Goal: Task Accomplishment & Management: Complete application form

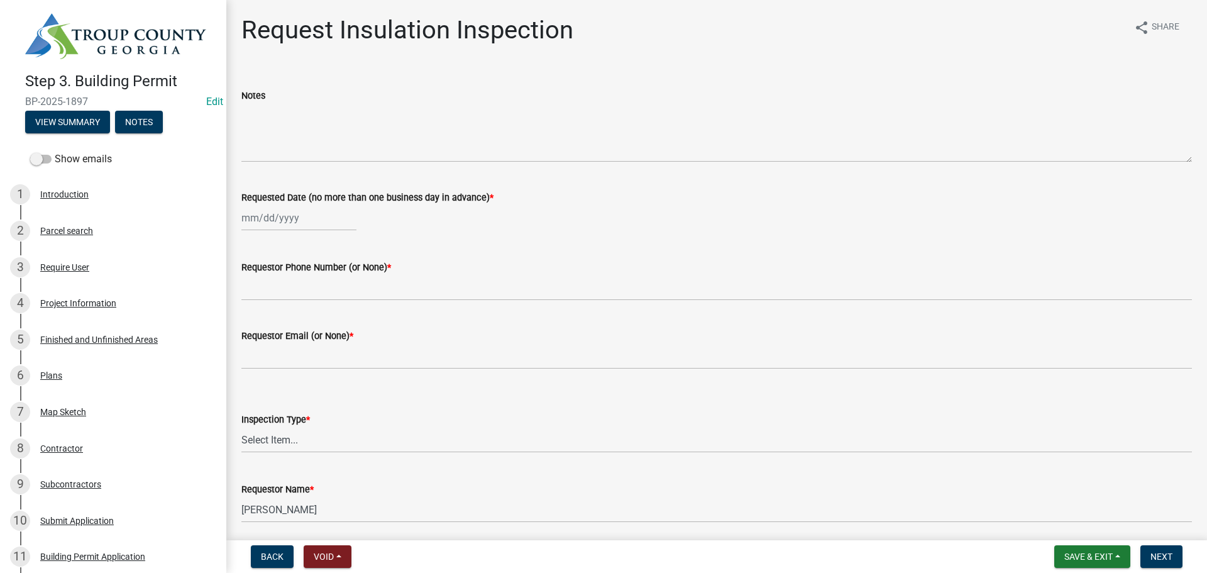
scroll to position [817, 0]
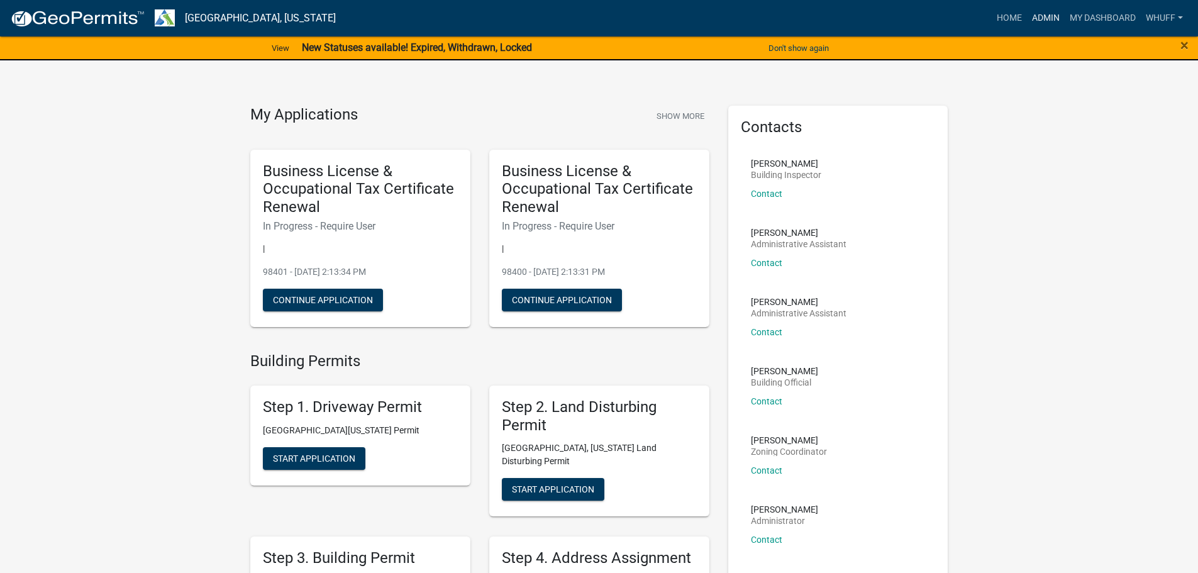
click at [1046, 17] on link "Admin" at bounding box center [1046, 18] width 38 height 24
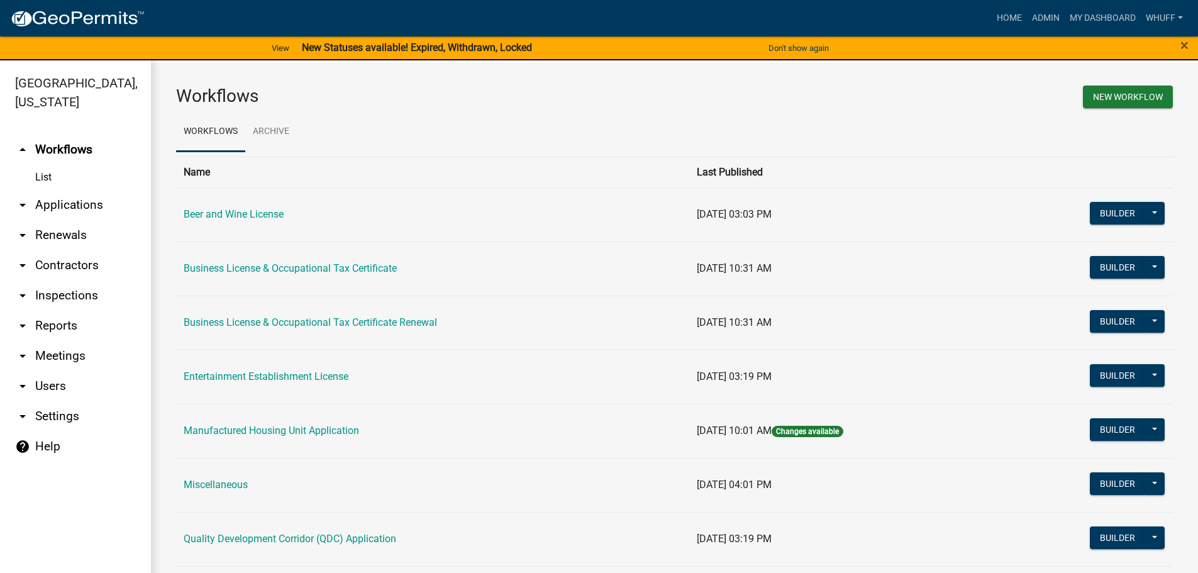
drag, startPoint x: 49, startPoint y: 187, endPoint x: 133, endPoint y: 214, distance: 88.7
click at [50, 190] on link "arrow_drop_down Applications" at bounding box center [75, 205] width 151 height 30
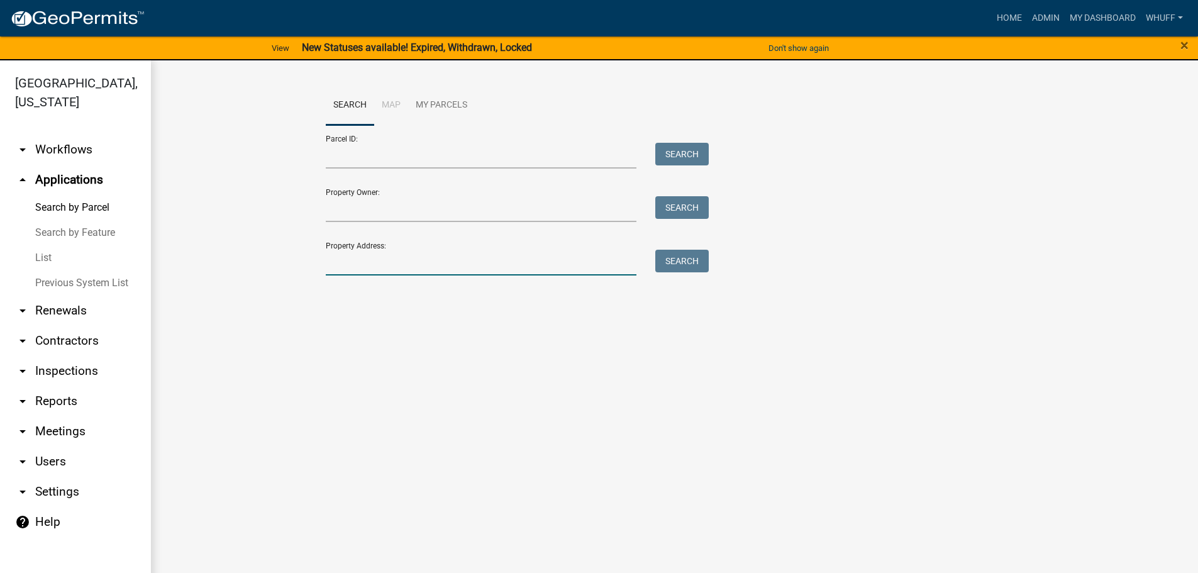
click at [367, 269] on input "Property Address:" at bounding box center [481, 263] width 311 height 26
type input "188 Wood Valley"
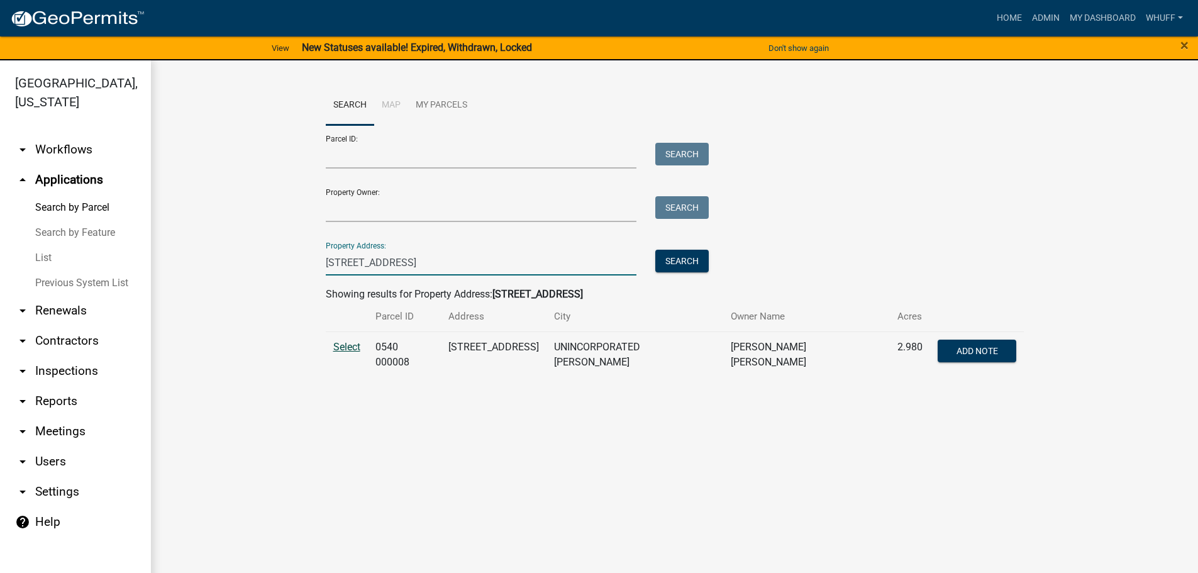
click at [343, 346] on span "Select" at bounding box center [346, 347] width 27 height 12
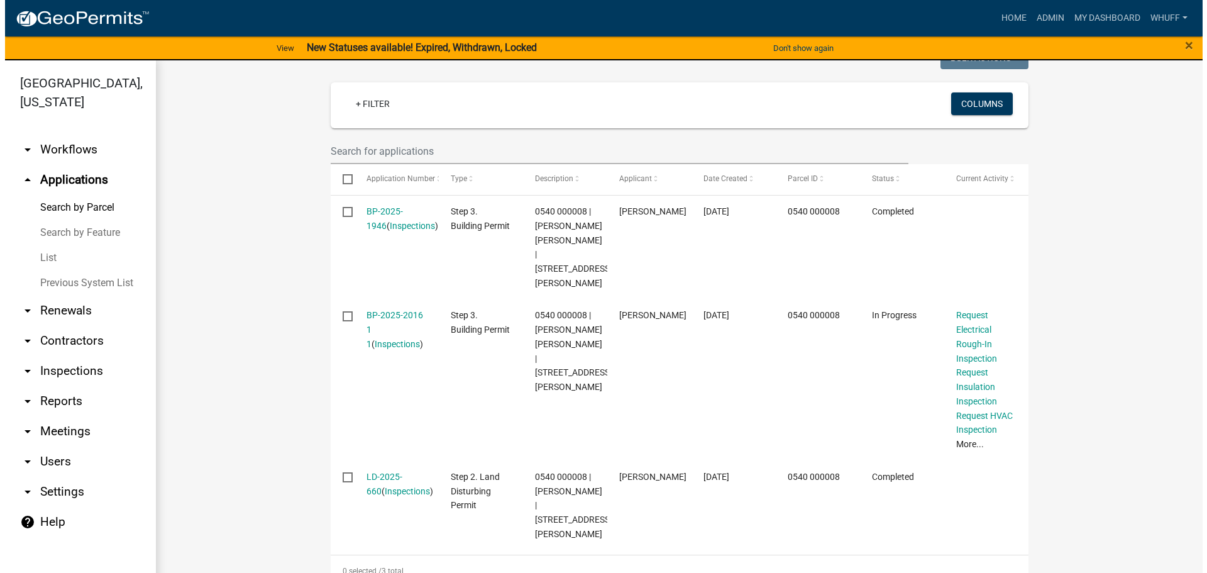
scroll to position [357, 0]
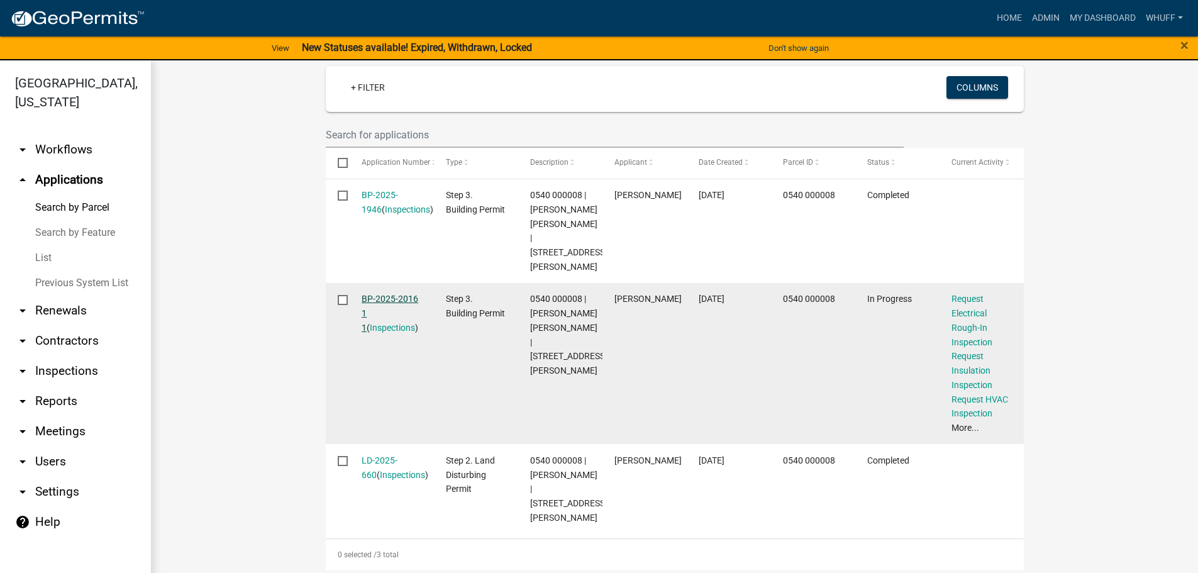
click at [391, 295] on link "BP-2025-2016 1 1" at bounding box center [390, 313] width 57 height 39
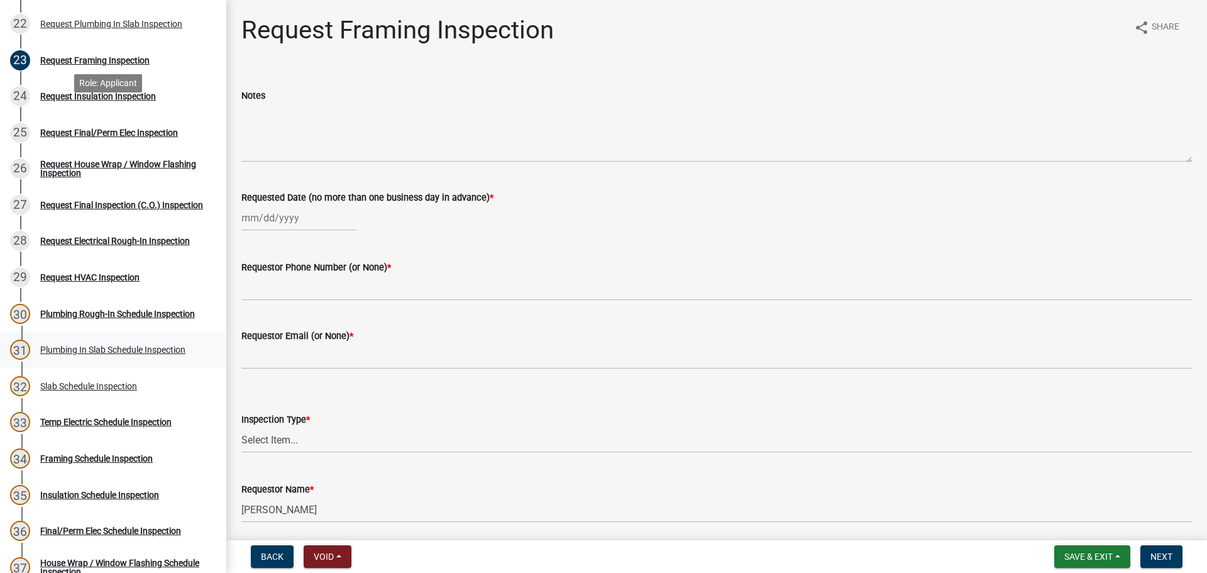
scroll to position [943, 0]
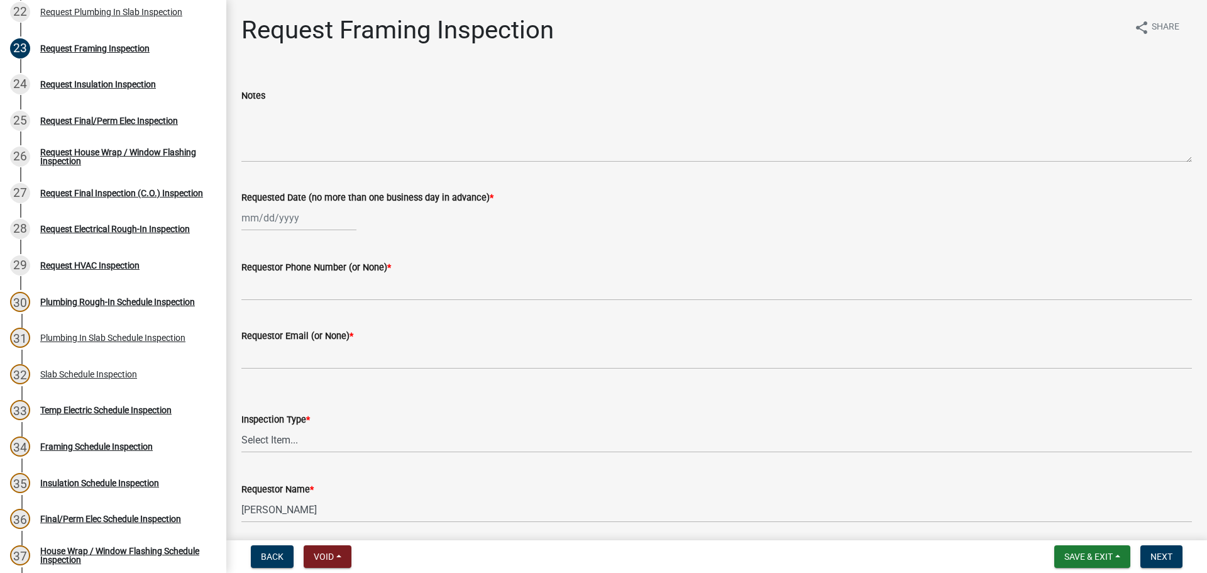
click at [128, 402] on div "33 Temp Electric Schedule Inspection" at bounding box center [108, 410] width 196 height 20
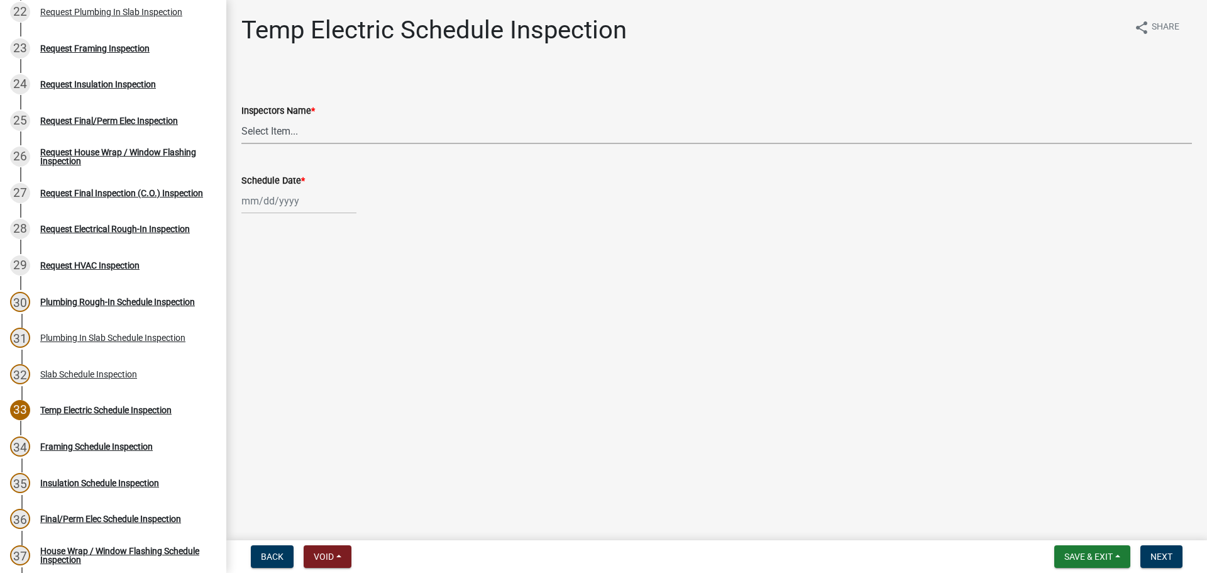
drag, startPoint x: 298, startPoint y: 131, endPoint x: 299, endPoint y: 138, distance: 6.9
click at [298, 131] on select "Select Item... whuff (William Huff) drichardson (Douglas Richardson) knorred (K…" at bounding box center [716, 131] width 951 height 26
select select "a5a5a9dc-14a5-4192-801a-4b6ec73e6000"
click at [241, 118] on select "Select Item... whuff (William Huff) drichardson (Douglas Richardson) knorred (K…" at bounding box center [716, 131] width 951 height 26
select select "8"
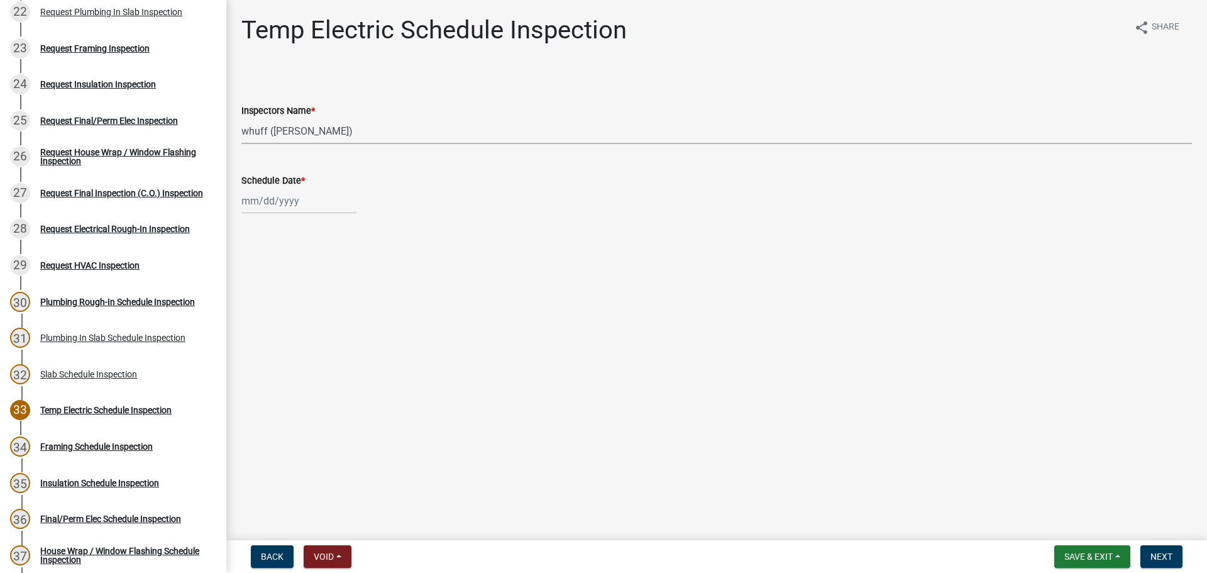
select select "2025"
click at [273, 201] on div "[PERSON_NAME] Feb Mar Apr [PERSON_NAME][DATE] Oct Nov [DATE] 1526 1527 1528 152…" at bounding box center [298, 201] width 115 height 26
click at [318, 331] on div "21" at bounding box center [314, 328] width 20 height 20
type input "[DATE]"
drag, startPoint x: 629, startPoint y: 343, endPoint x: 643, endPoint y: 344, distance: 13.3
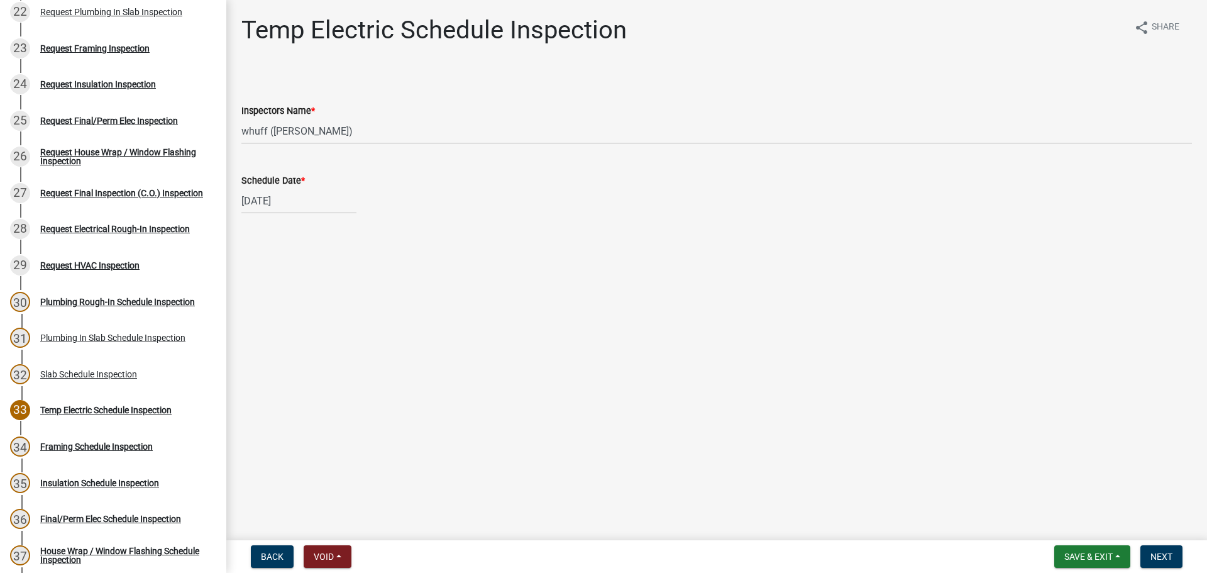
click at [643, 344] on main "Temp Electric Schedule Inspection share Share Inspectors Name * Select Item... …" at bounding box center [716, 267] width 981 height 535
click at [849, 351] on main "Temp Electric Schedule Inspection share Share Inspectors Name * Select Item... …" at bounding box center [716, 267] width 981 height 535
click at [1144, 562] on button "Next" at bounding box center [1162, 556] width 42 height 23
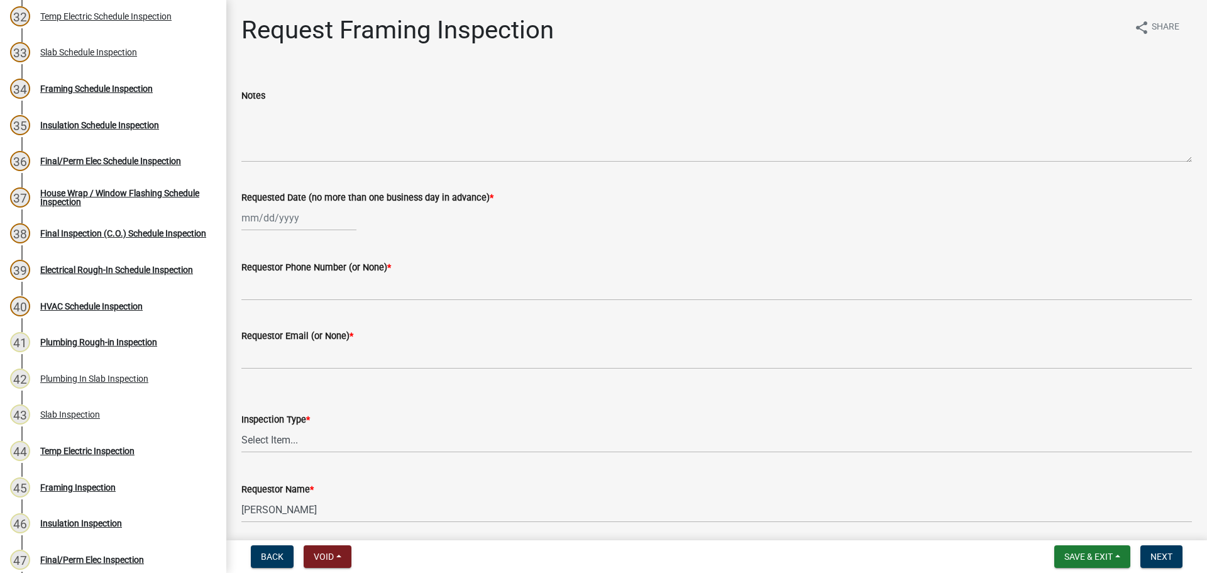
scroll to position [1320, 0]
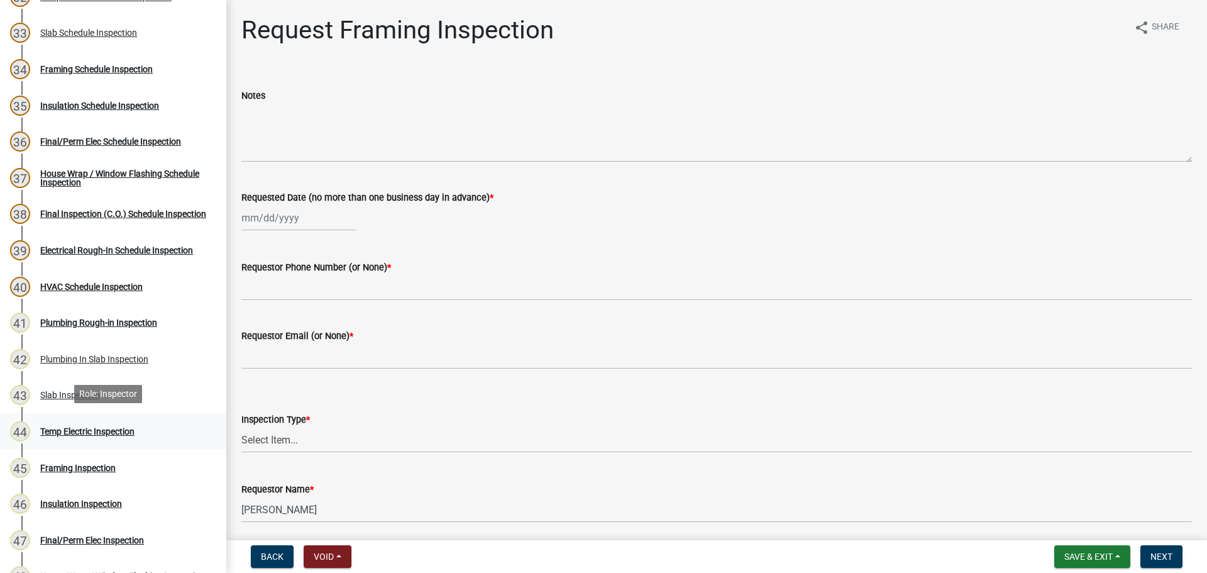
click at [103, 427] on div "Temp Electric Inspection" at bounding box center [87, 431] width 94 height 9
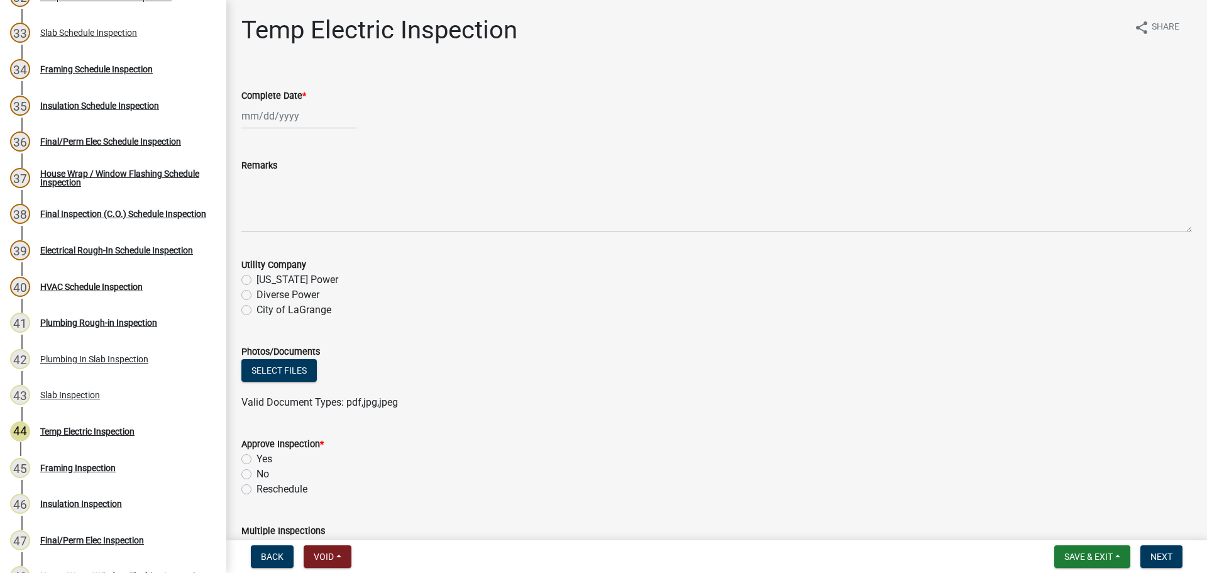
click at [289, 113] on div at bounding box center [298, 116] width 115 height 26
select select "8"
select select "2025"
click at [320, 241] on div "21" at bounding box center [314, 243] width 20 height 20
type input "[DATE]"
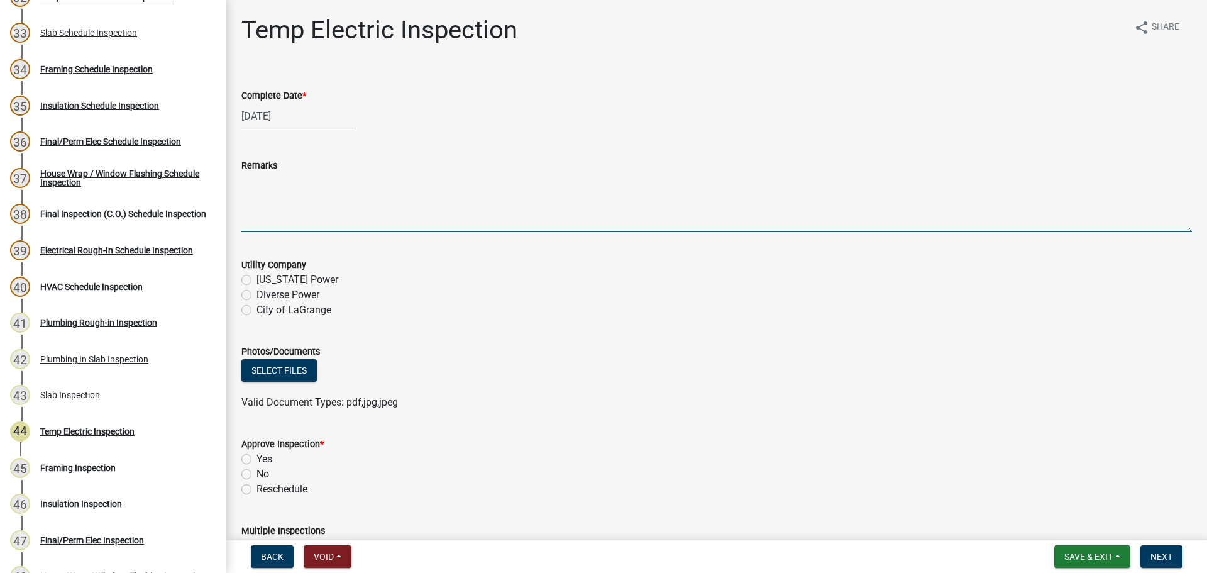
click at [307, 199] on textarea "Remarks" at bounding box center [716, 202] width 951 height 59
type textarea "-Clean out panel and meter base -Install cover for panel to make safe"
click at [257, 475] on label "No" at bounding box center [263, 474] width 13 height 15
click at [257, 475] on input "No" at bounding box center [261, 471] width 8 height 8
radio input "true"
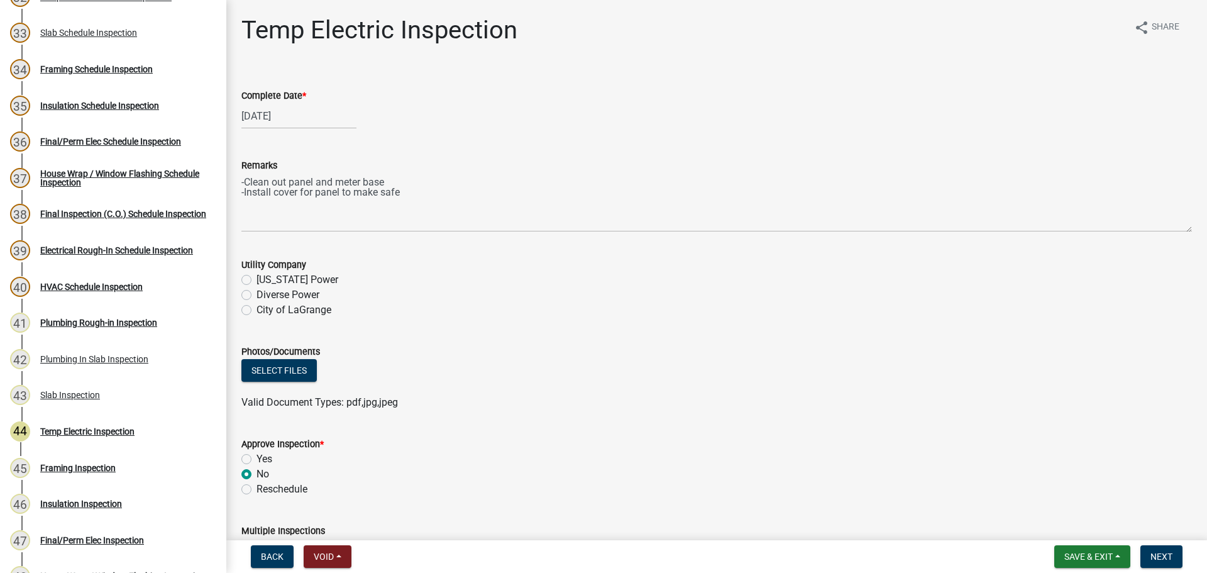
drag, startPoint x: 694, startPoint y: 414, endPoint x: 795, endPoint y: 411, distance: 100.6
click at [738, 412] on wm-data-entity-input "Photos/Documents Select files Valid Document Types: pdf,jpg,jpeg" at bounding box center [716, 375] width 951 height 92
click at [1166, 551] on span "Next" at bounding box center [1162, 556] width 22 height 10
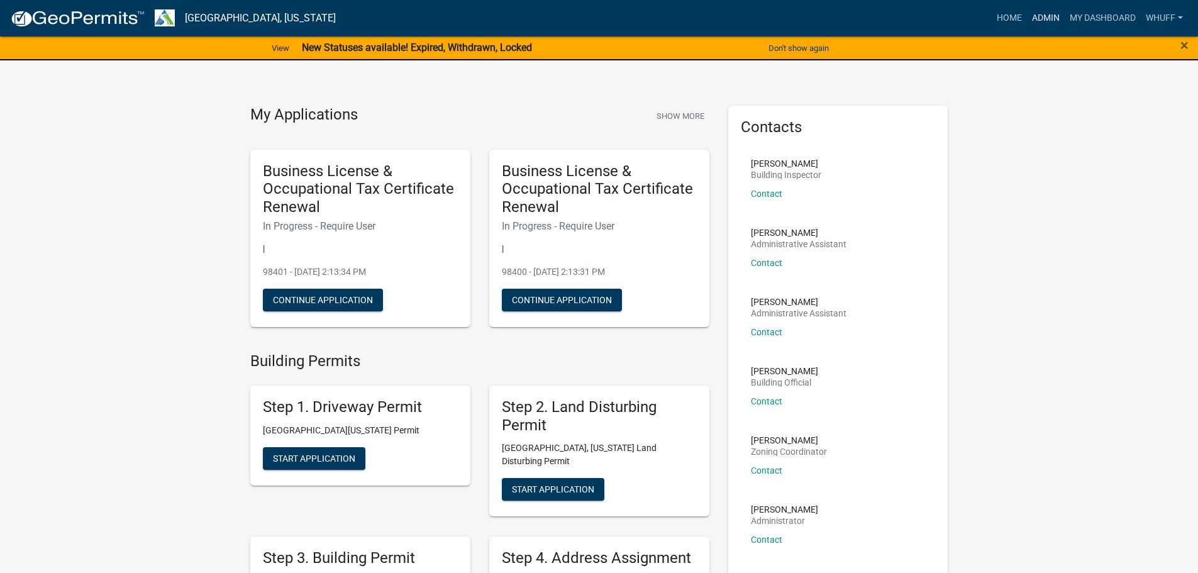
click at [1043, 21] on link "Admin" at bounding box center [1046, 18] width 38 height 24
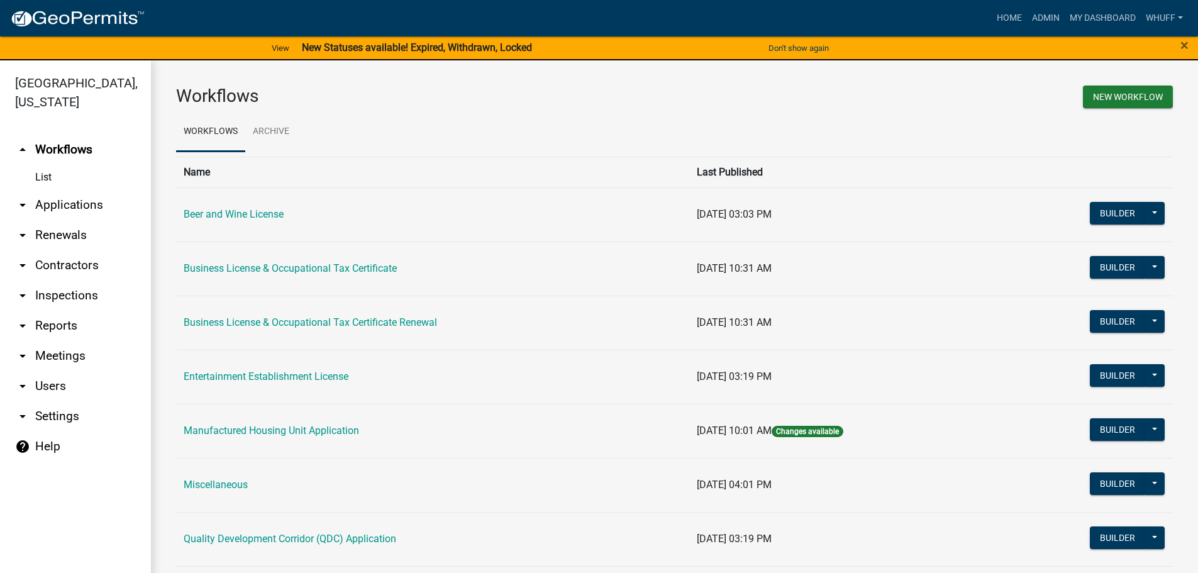
click at [82, 190] on link "arrow_drop_down Applications" at bounding box center [75, 205] width 151 height 30
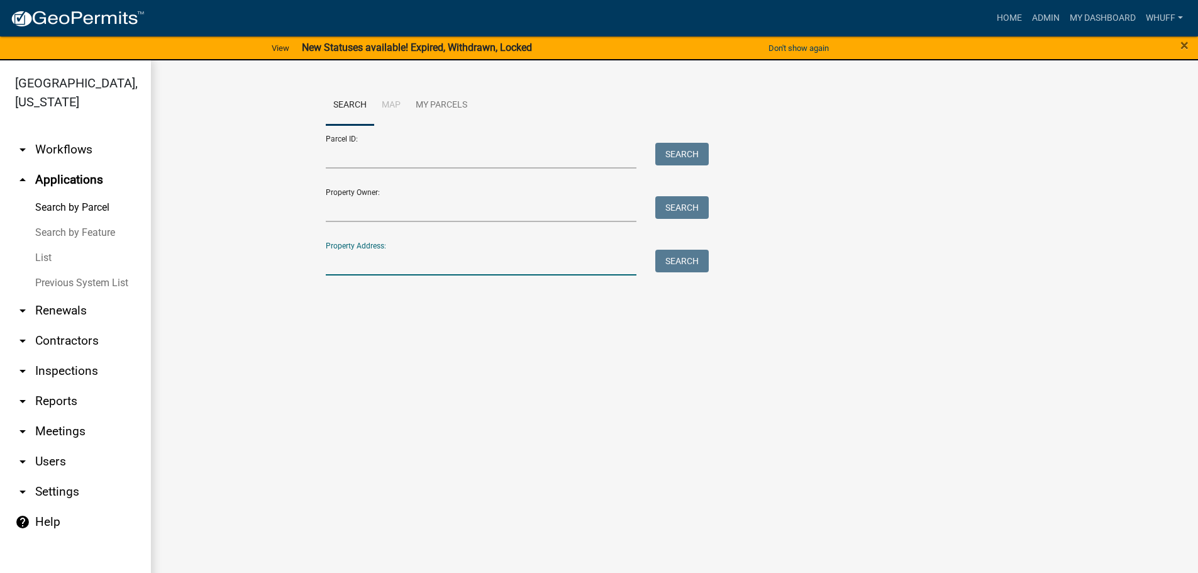
click at [498, 265] on input "Property Address:" at bounding box center [481, 263] width 311 height 26
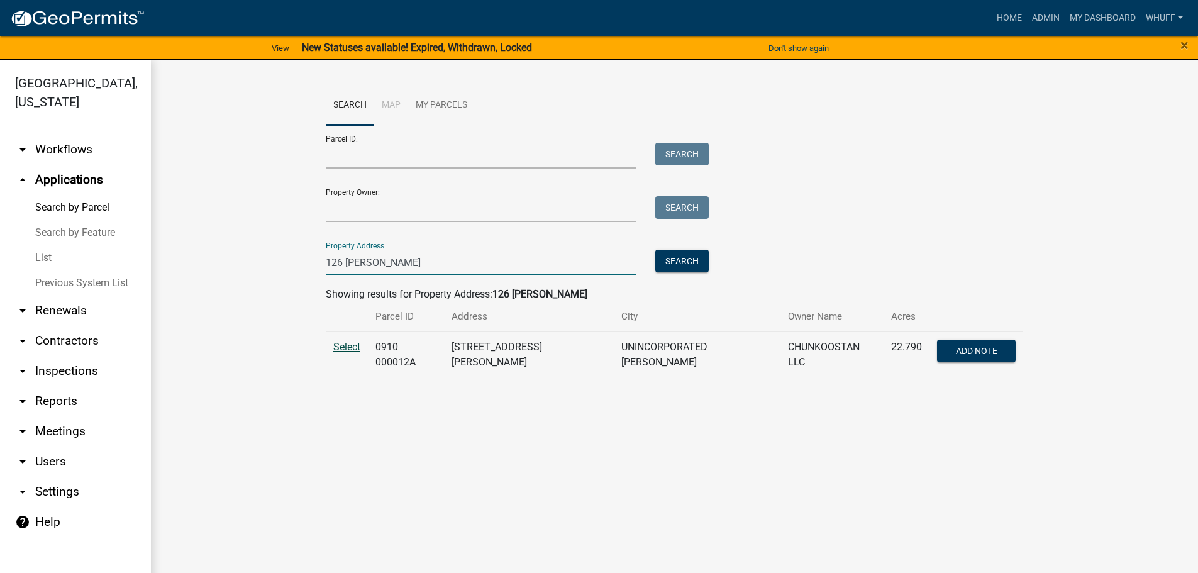
type input "126 [PERSON_NAME]"
click at [340, 349] on span "Select" at bounding box center [346, 347] width 27 height 12
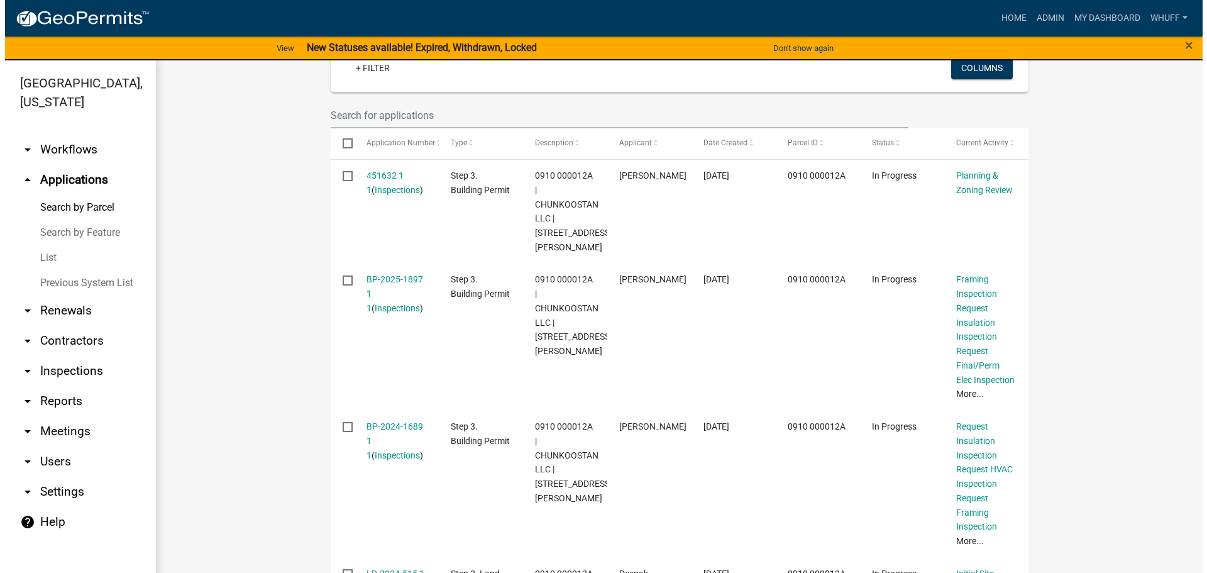
scroll to position [377, 0]
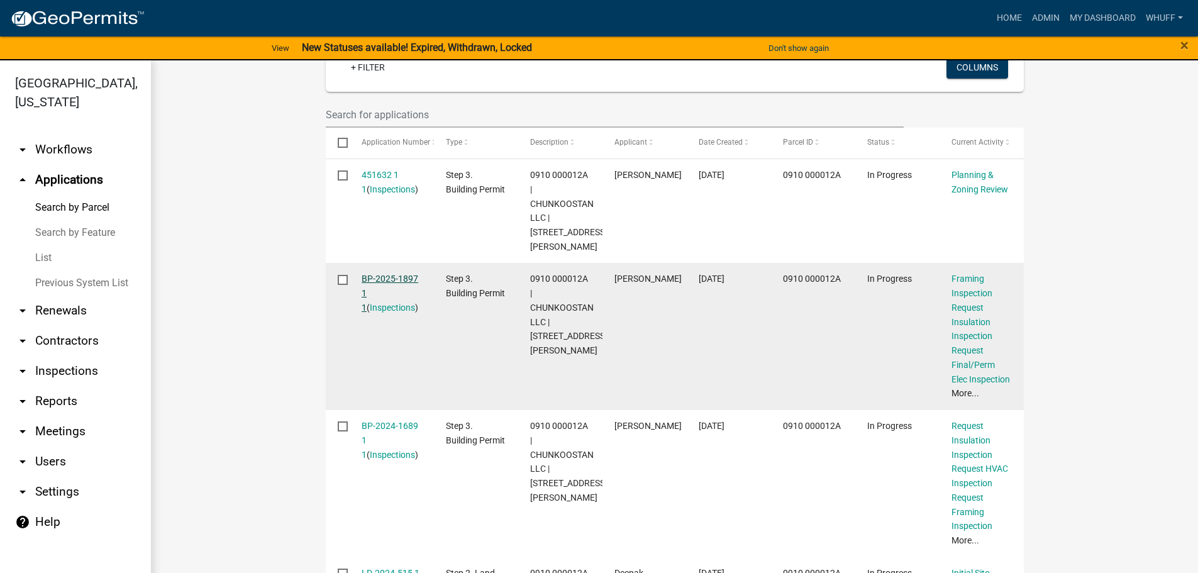
click at [393, 273] on link "BP-2025-1897 1 1" at bounding box center [390, 292] width 57 height 39
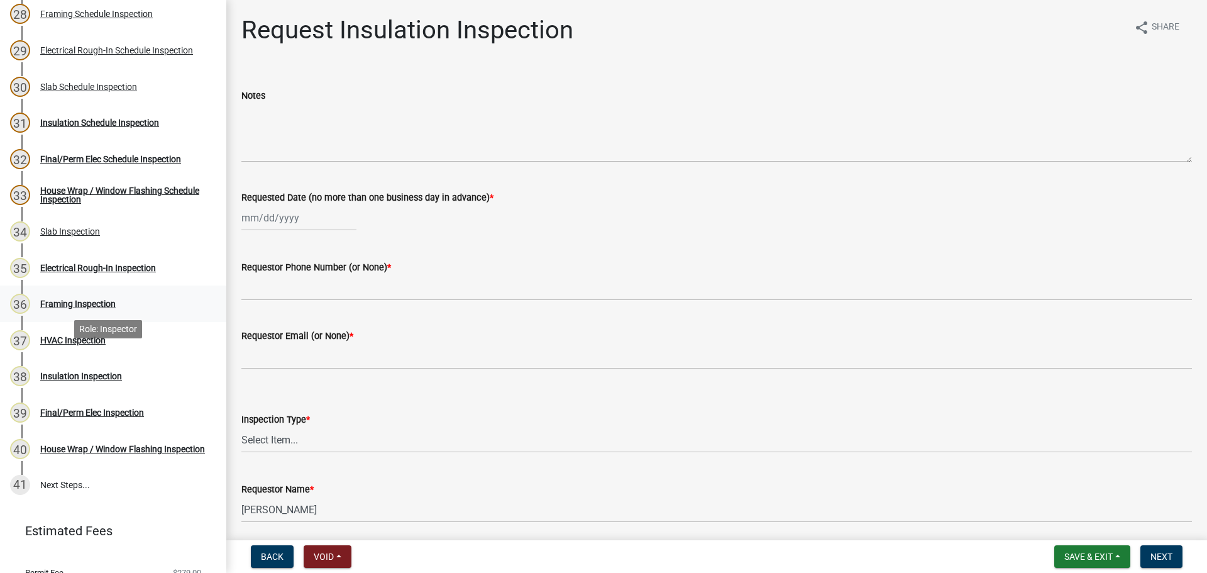
scroll to position [1132, 0]
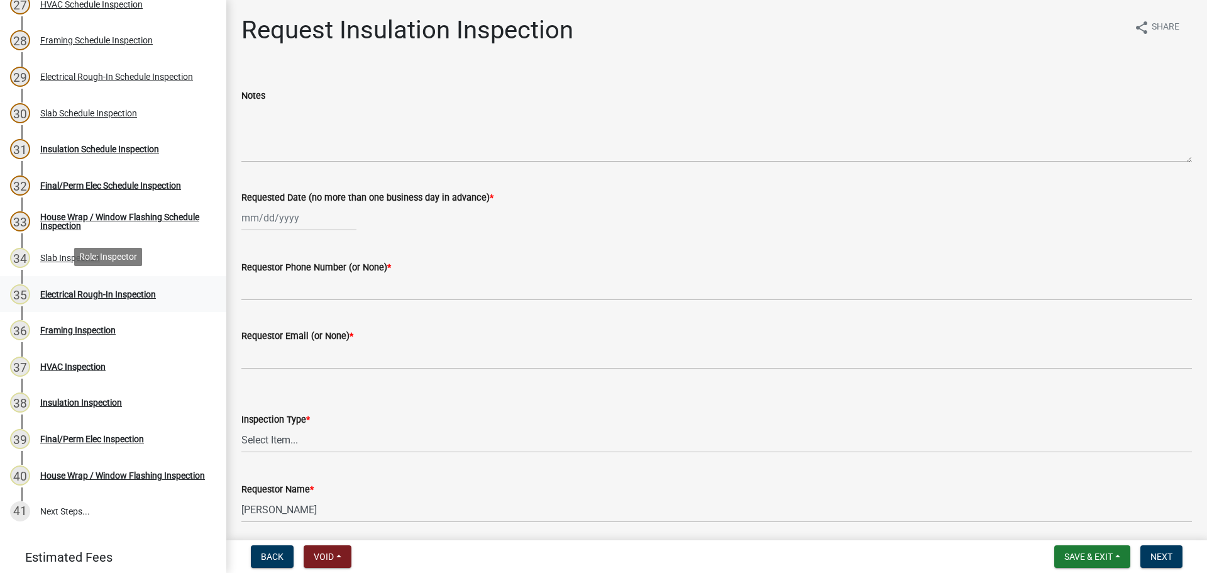
click at [119, 298] on div "35 Electrical Rough-In Inspection" at bounding box center [108, 294] width 196 height 20
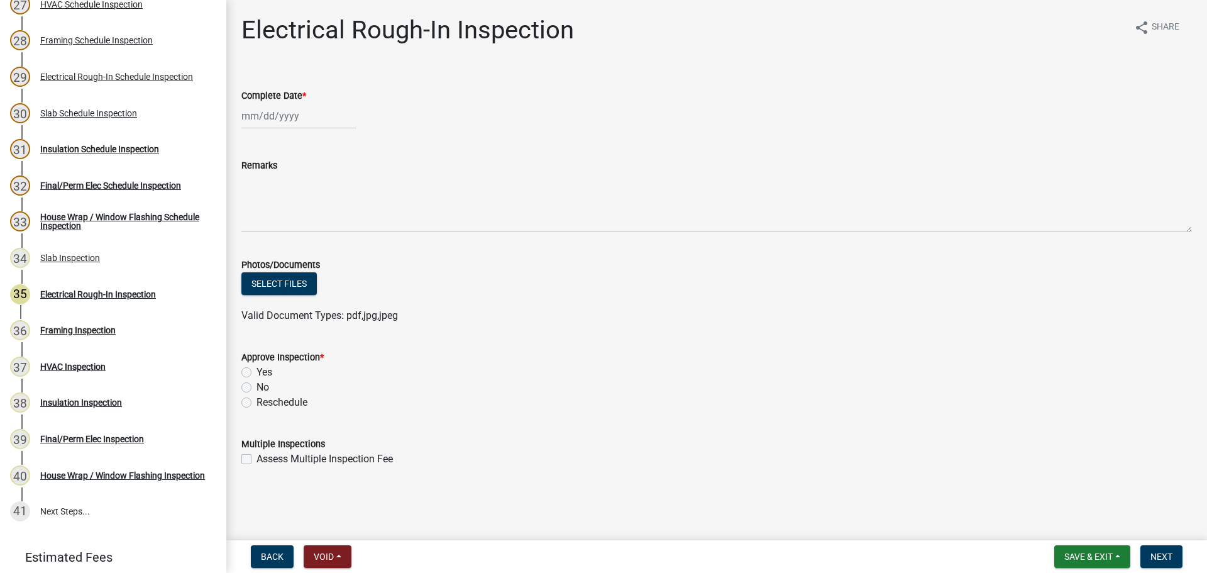
select select "8"
select select "2025"
drag, startPoint x: 294, startPoint y: 106, endPoint x: 292, endPoint y: 113, distance: 7.0
click at [294, 106] on div "[PERSON_NAME] Feb Mar Apr [PERSON_NAME][DATE] Oct Nov [DATE] 1526 1527 1528 152…" at bounding box center [298, 116] width 115 height 26
click at [317, 242] on div "21" at bounding box center [314, 243] width 20 height 20
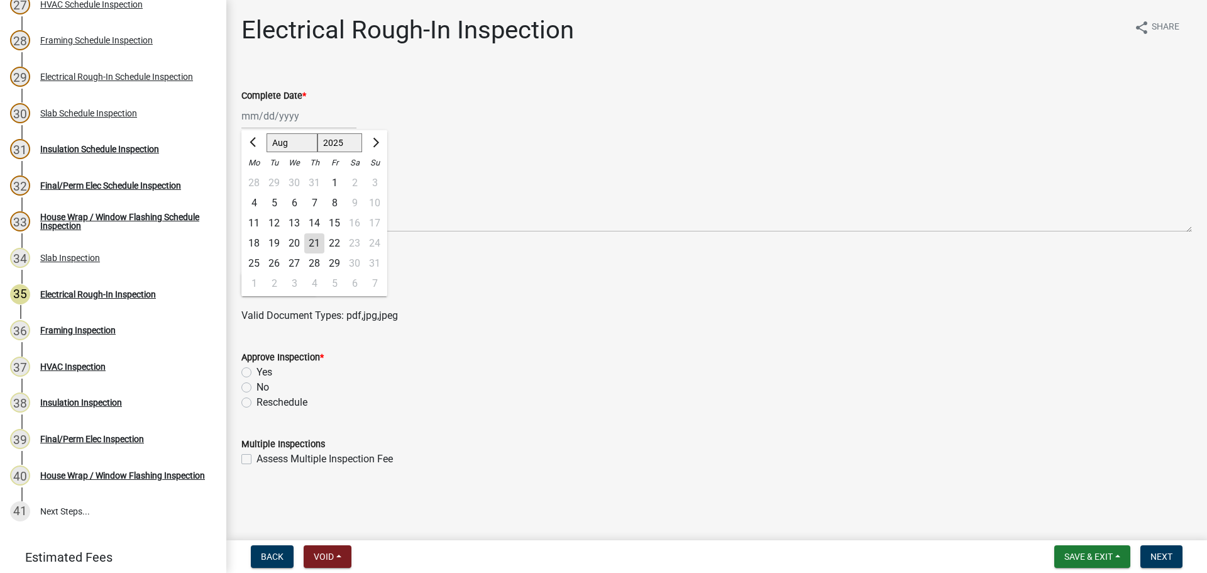
type input "[DATE]"
click at [261, 368] on label "Yes" at bounding box center [265, 372] width 16 height 15
click at [261, 368] on input "Yes" at bounding box center [261, 369] width 8 height 8
radio input "true"
click at [732, 377] on div "Yes" at bounding box center [716, 372] width 951 height 15
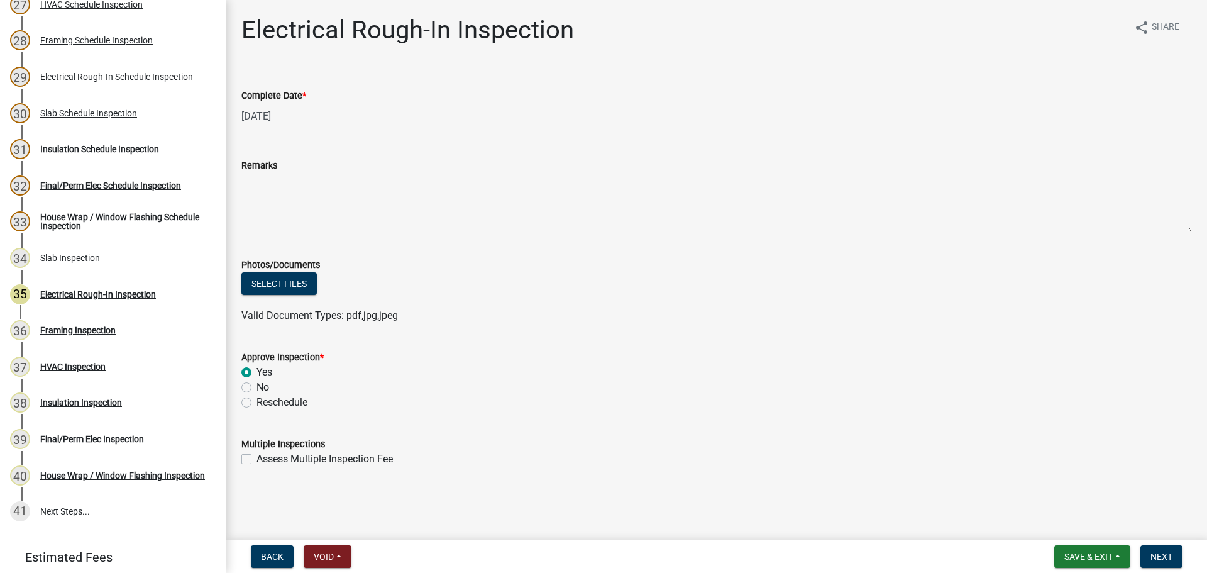
click at [996, 353] on div "Approve Inspection *" at bounding box center [716, 357] width 951 height 15
click at [1163, 560] on span "Next" at bounding box center [1162, 556] width 22 height 10
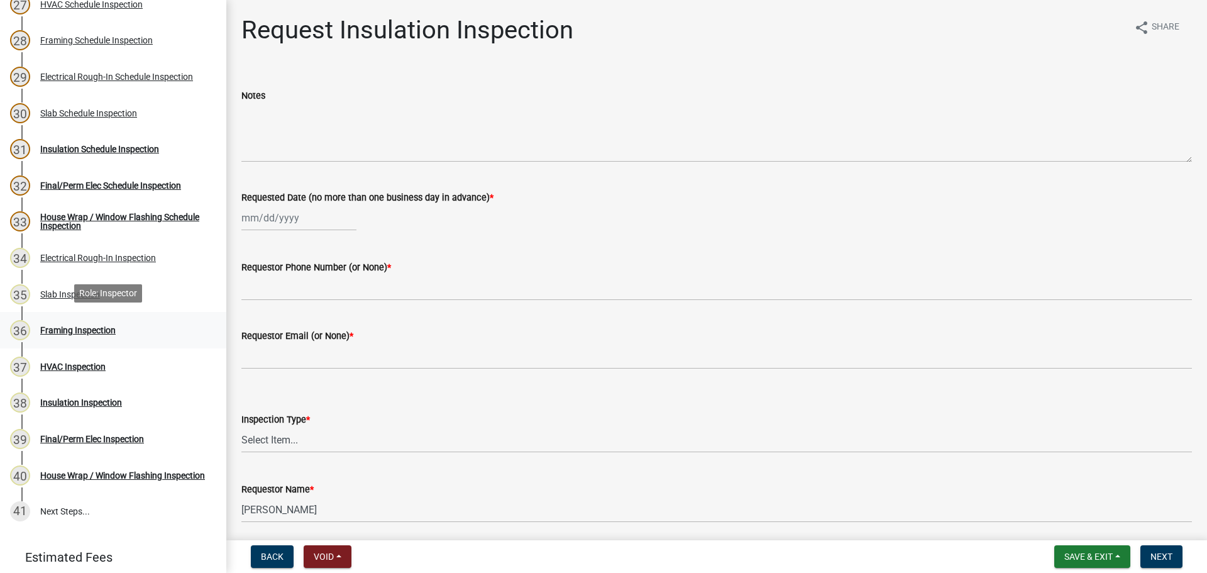
click at [50, 331] on div "Framing Inspection" at bounding box center [77, 330] width 75 height 9
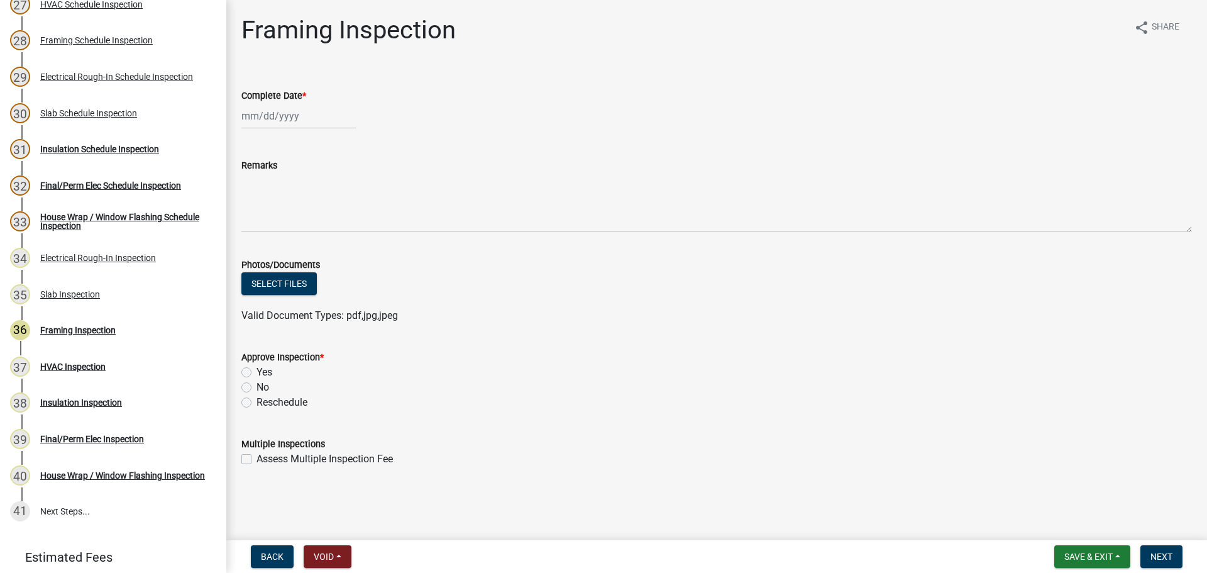
click at [270, 116] on div at bounding box center [298, 116] width 115 height 26
select select "8"
select select "2025"
click at [311, 247] on div "21" at bounding box center [314, 243] width 20 height 20
type input "[DATE]"
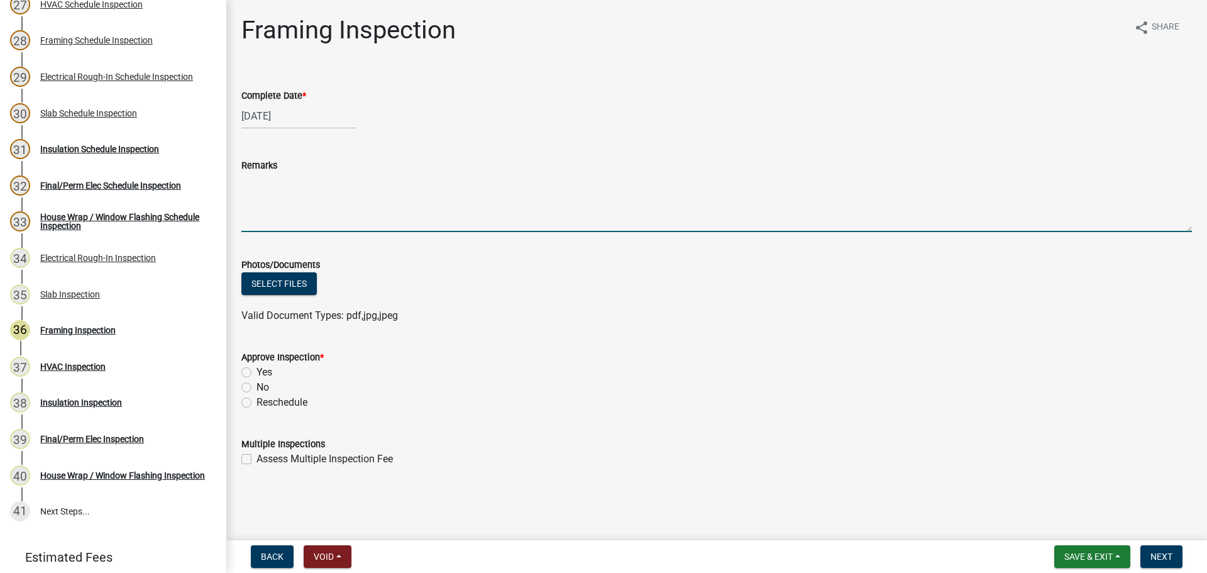
click at [291, 191] on textarea "Remarks" at bounding box center [716, 202] width 951 height 59
type textarea "-Missing anchor to left of dog door by window. To be verified at insulation ins…"
click at [257, 373] on label "Yes" at bounding box center [265, 372] width 16 height 15
click at [257, 373] on input "Yes" at bounding box center [261, 369] width 8 height 8
radio input "true"
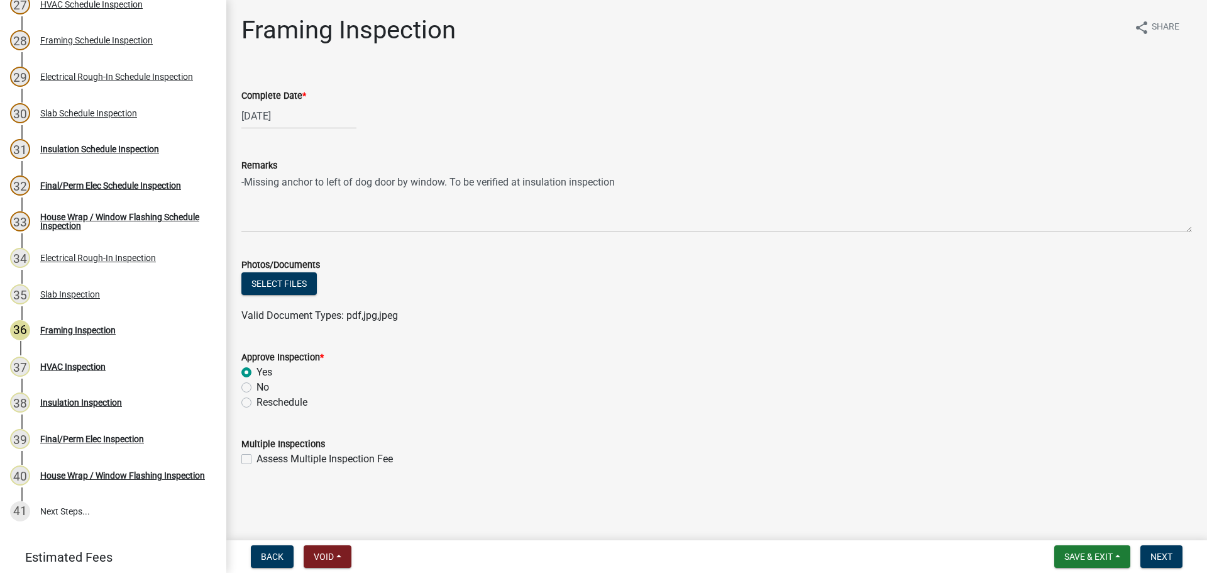
drag, startPoint x: 578, startPoint y: 377, endPoint x: 905, endPoint y: 390, distance: 326.6
click at [585, 378] on div "Yes" at bounding box center [716, 372] width 951 height 15
click at [905, 390] on div "No" at bounding box center [716, 387] width 951 height 15
click at [1157, 548] on button "Next" at bounding box center [1162, 556] width 42 height 23
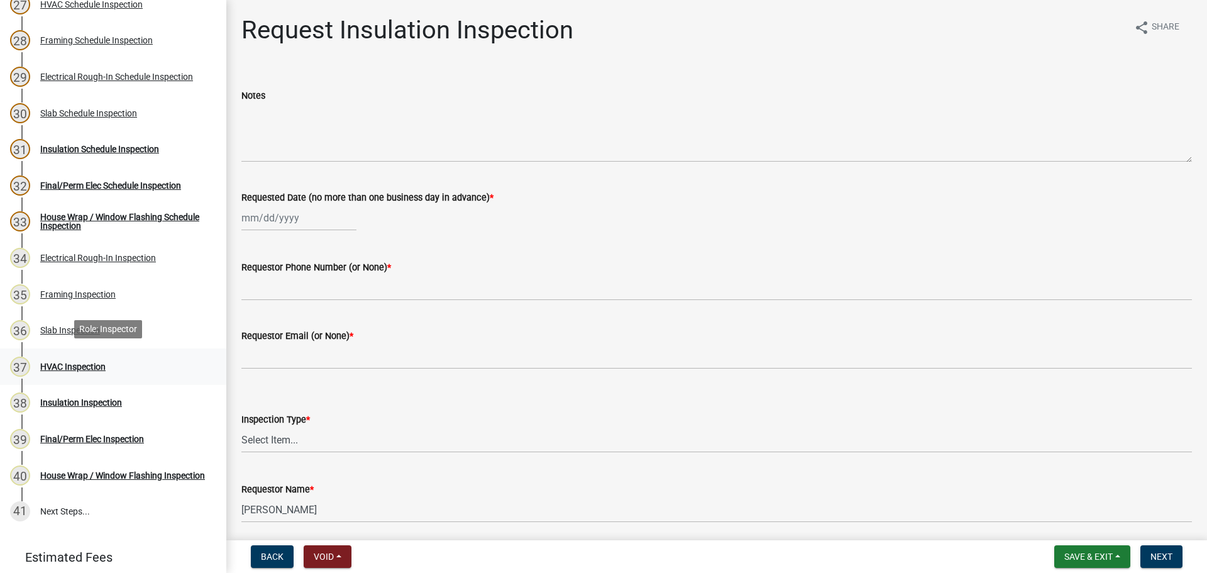
click at [67, 356] on div "37 HVAC Inspection" at bounding box center [108, 366] width 196 height 20
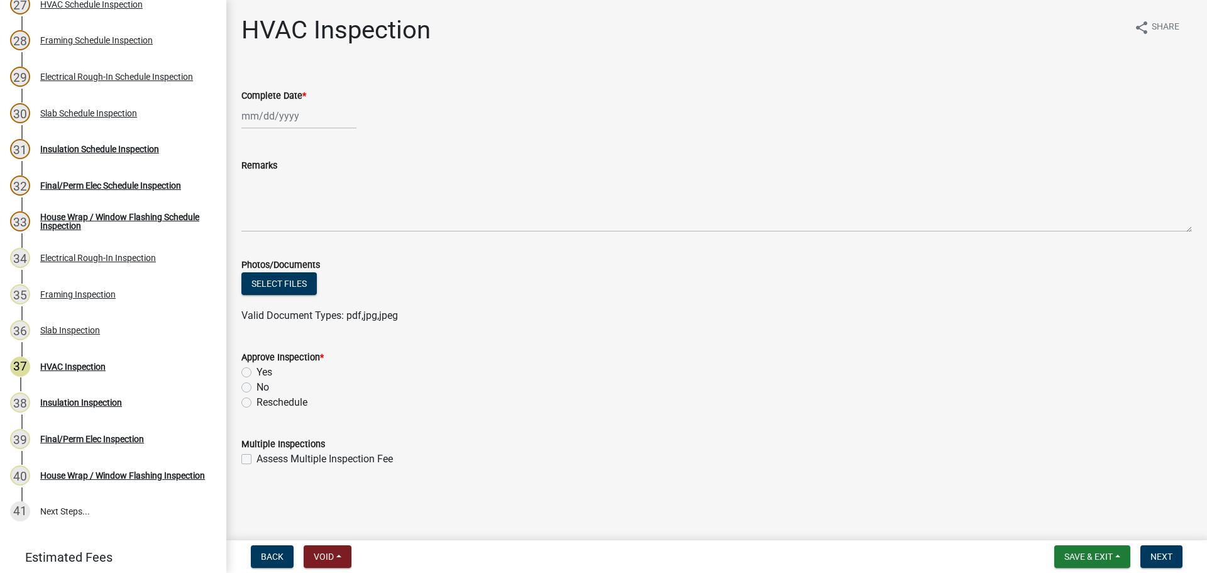
click at [273, 119] on div at bounding box center [298, 116] width 115 height 26
select select "8"
select select "2025"
click at [312, 241] on div "21" at bounding box center [314, 243] width 20 height 20
type input "[DATE]"
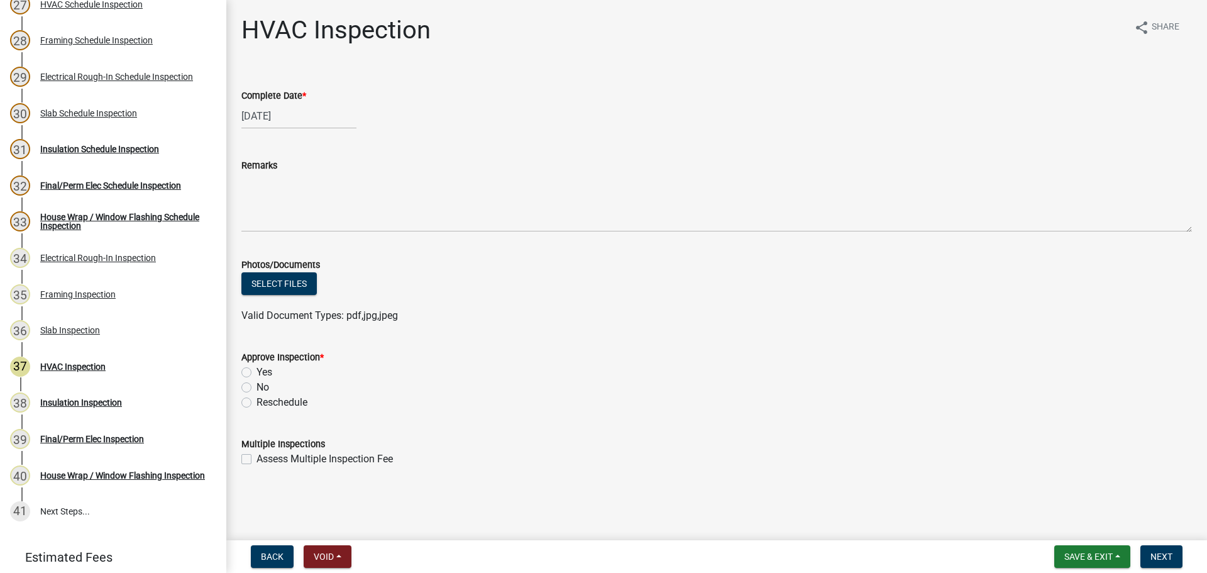
click at [263, 371] on label "Yes" at bounding box center [265, 372] width 16 height 15
click at [263, 371] on input "Yes" at bounding box center [261, 369] width 8 height 8
radio input "true"
click at [701, 327] on wm-data-entity-input "Photos/Documents Select files Valid Document Types: pdf,jpg,jpeg" at bounding box center [716, 288] width 951 height 92
click at [907, 331] on wm-data-entity-input "Photos/Documents Select files Valid Document Types: pdf,jpg,jpeg" at bounding box center [716, 288] width 951 height 92
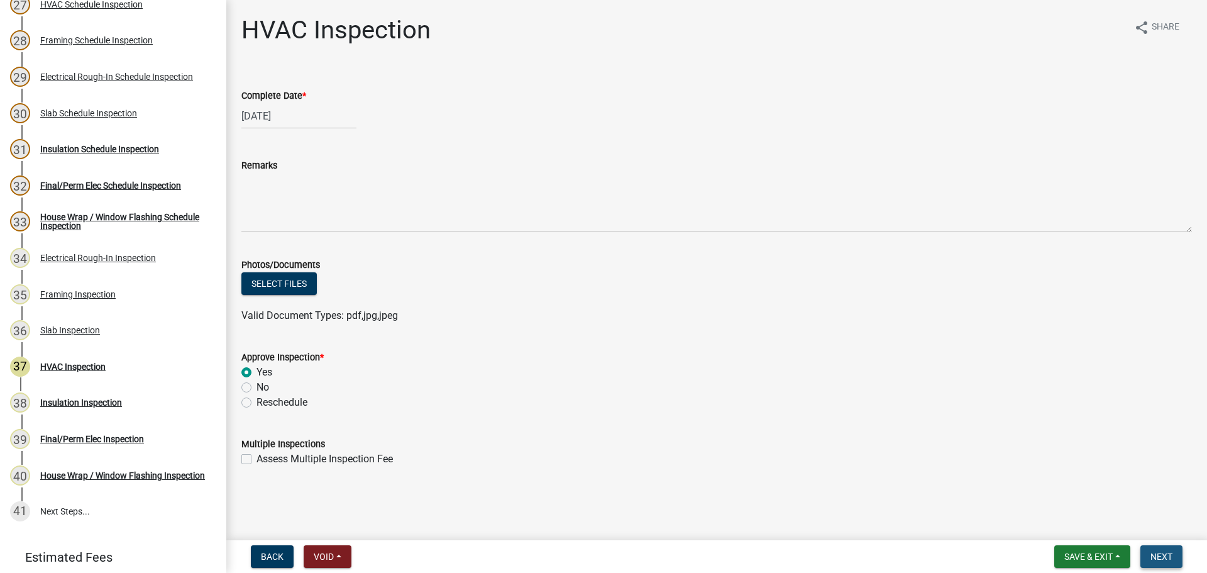
click at [1175, 551] on button "Next" at bounding box center [1162, 556] width 42 height 23
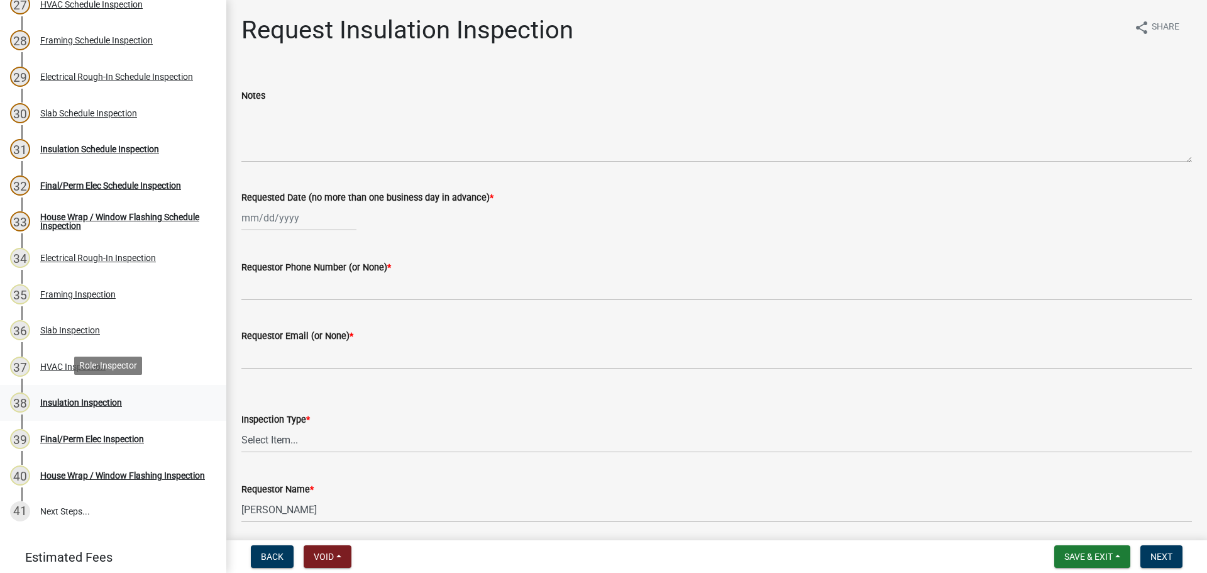
click at [77, 406] on div "38 Insulation Inspection" at bounding box center [108, 402] width 196 height 20
